Goal: Navigation & Orientation: Go to known website

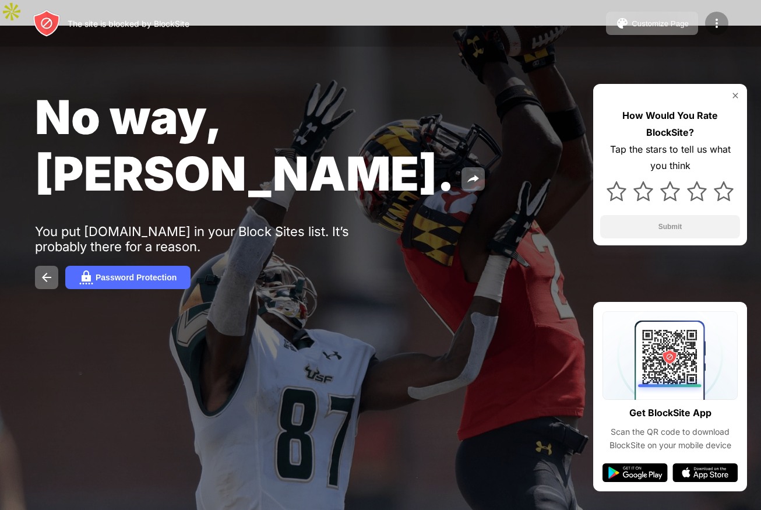
click at [715, 17] on img at bounding box center [717, 23] width 14 height 14
